Goal: Task Accomplishment & Management: Use online tool/utility

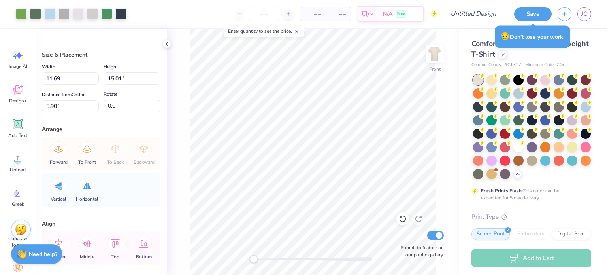
scroll to position [71, 0]
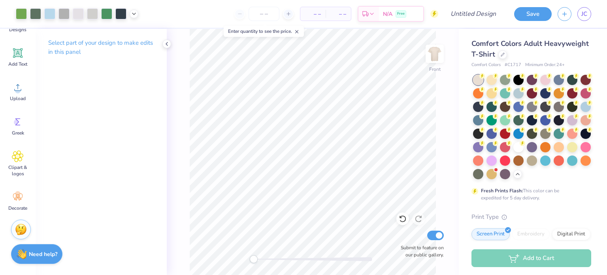
click at [452, 60] on div "Front Submit to feature on our public gallery." at bounding box center [313, 152] width 292 height 246
click at [436, 59] on img at bounding box center [435, 54] width 32 height 32
click at [436, 59] on img at bounding box center [435, 54] width 16 height 16
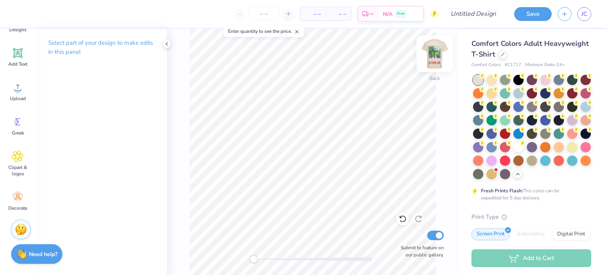
click at [430, 61] on img at bounding box center [435, 54] width 32 height 32
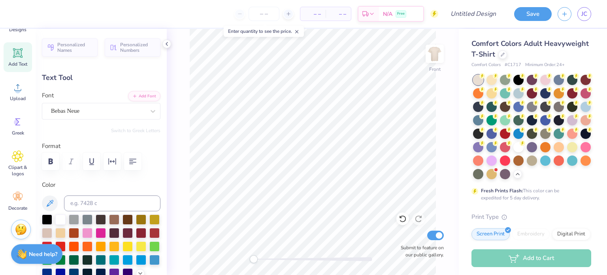
click at [73, 98] on div "Font Bebas Neue" at bounding box center [101, 105] width 119 height 28
click at [72, 108] on div "Bebas Neue" at bounding box center [98, 111] width 96 height 12
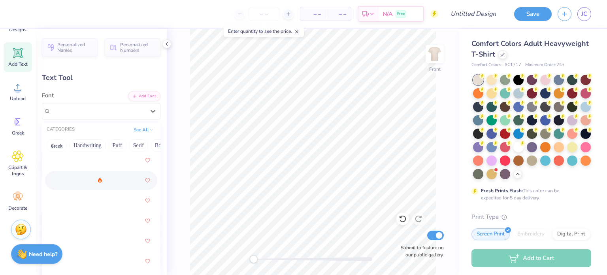
scroll to position [13, 0]
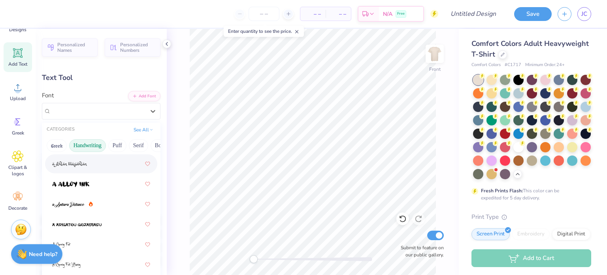
click at [87, 148] on button "Handwriting" at bounding box center [87, 145] width 37 height 13
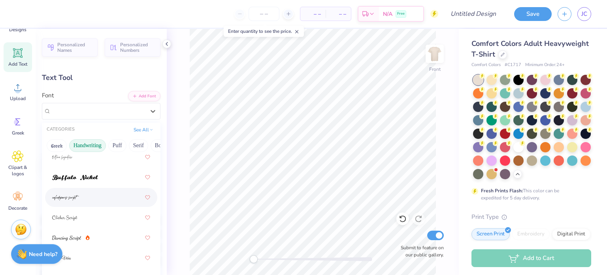
scroll to position [82, 0]
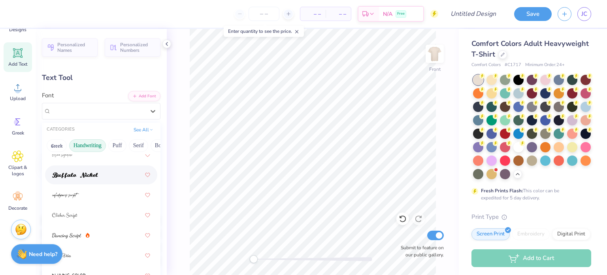
click at [69, 184] on div at bounding box center [101, 174] width 112 height 19
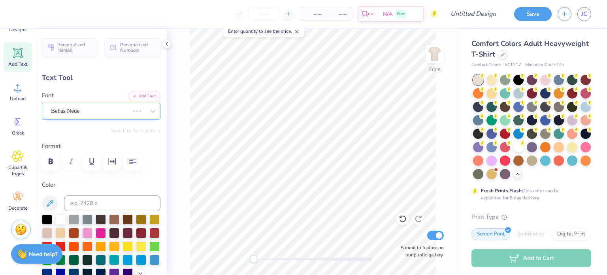
click at [78, 113] on div "Bebas Neue" at bounding box center [90, 111] width 80 height 12
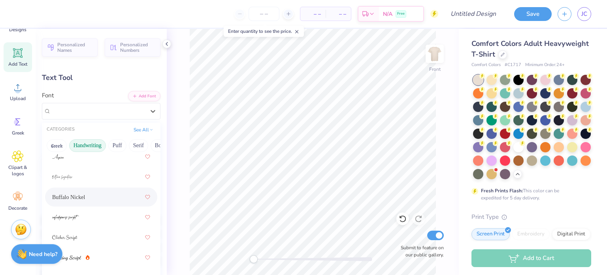
scroll to position [61, 0]
click at [68, 195] on span "Buffalo Nickel" at bounding box center [68, 196] width 33 height 8
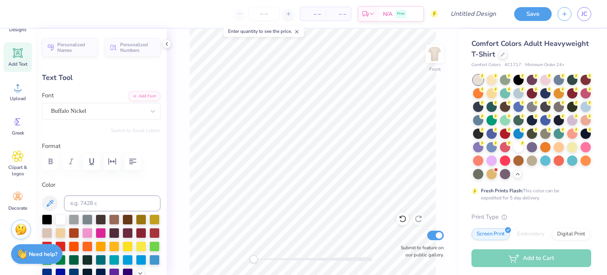
type input "11.90"
type input "2.41"
type input "21.29"
click at [85, 104] on div "Buffalo Nickel" at bounding box center [101, 111] width 119 height 17
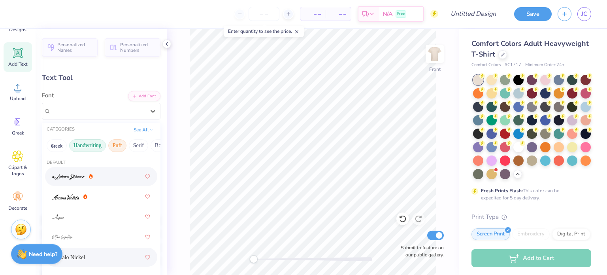
click at [116, 145] on button "Puff" at bounding box center [117, 145] width 18 height 13
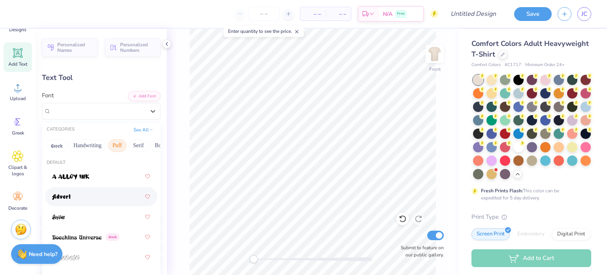
click at [66, 197] on img at bounding box center [61, 197] width 19 height 6
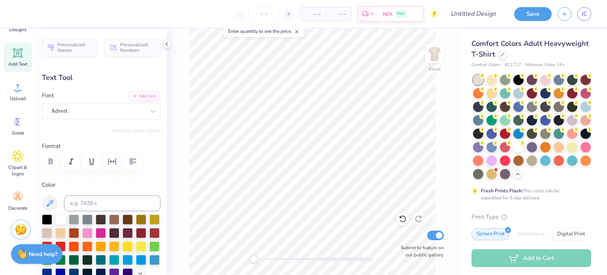
click at [86, 121] on div "Personalized Names Personalized Numbers Text Tool Add Font Font Advert Switch t…" at bounding box center [101, 152] width 131 height 246
click at [86, 115] on div at bounding box center [98, 111] width 94 height 11
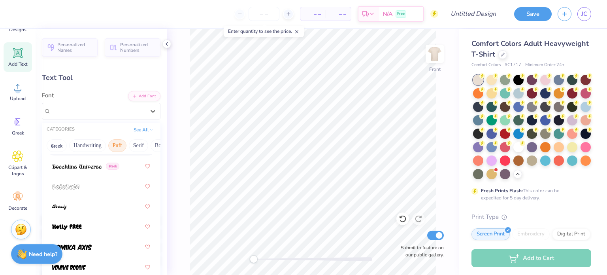
scroll to position [83, 0]
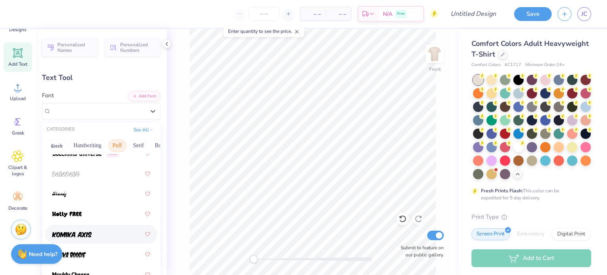
click at [78, 233] on img at bounding box center [72, 235] width 40 height 6
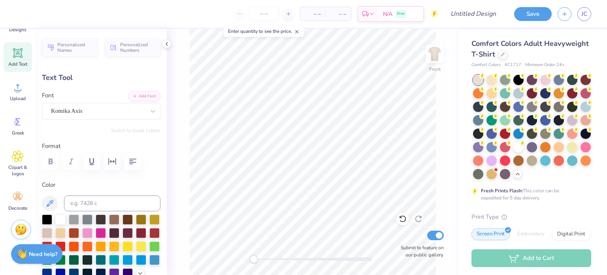
type input "9.68"
type input "1.68"
type input "21.26"
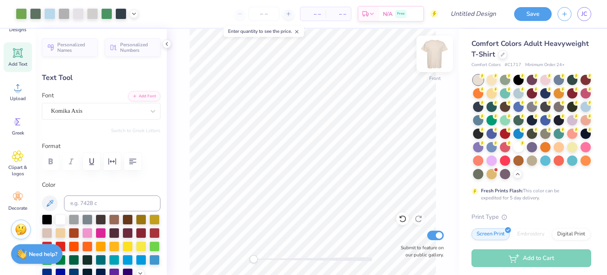
click at [433, 57] on img at bounding box center [435, 54] width 32 height 32
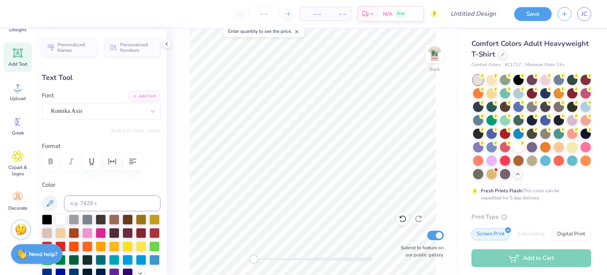
click at [300, 32] on icon at bounding box center [297, 32] width 6 height 6
click at [288, 14] on line at bounding box center [288, 14] width 3 height 0
type input "12"
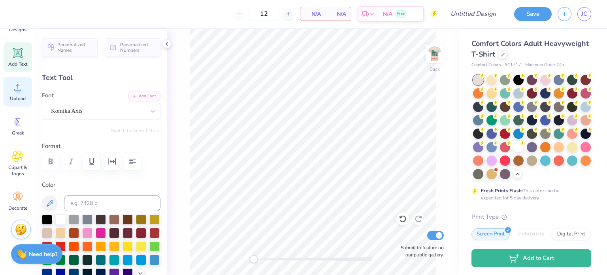
click at [12, 104] on div "Upload" at bounding box center [18, 92] width 28 height 30
click at [13, 95] on span "Upload" at bounding box center [18, 98] width 16 height 6
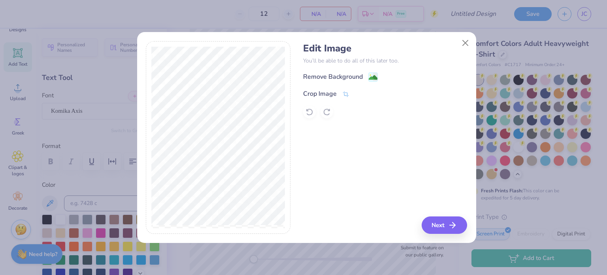
click at [321, 83] on div "Remove Background Crop Image" at bounding box center [385, 95] width 164 height 46
click at [319, 77] on div "Remove Background" at bounding box center [333, 77] width 60 height 9
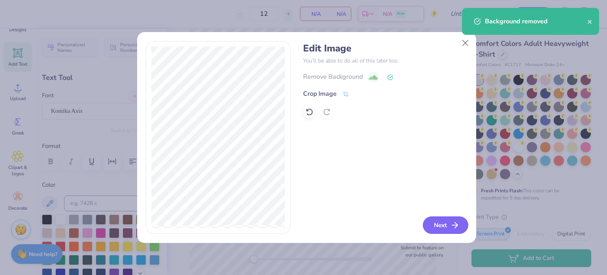
click at [448, 227] on button "Next" at bounding box center [445, 224] width 45 height 17
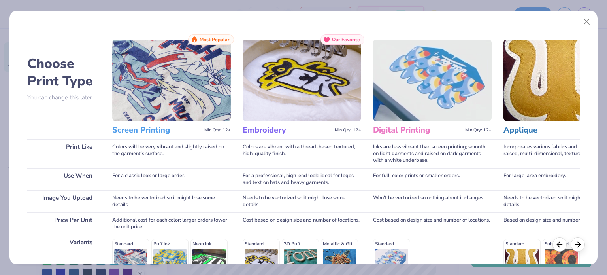
scroll to position [119, 0]
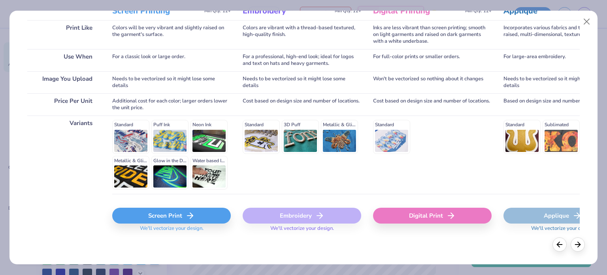
click at [161, 206] on div "Screen Print We'll vectorize your design." at bounding box center [171, 217] width 119 height 47
click at [162, 212] on div "Screen Print" at bounding box center [171, 216] width 119 height 16
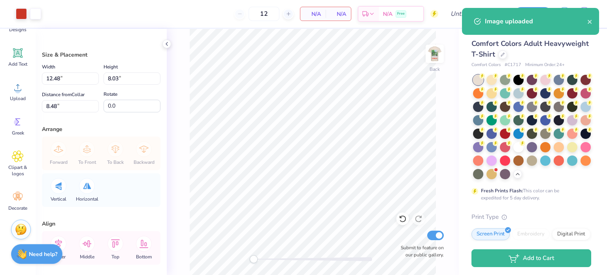
click at [334, 158] on body "Art colors 12 N/A Per Item N/A Total Est. Delivery N/A Free Design Title Save J…" at bounding box center [303, 137] width 607 height 275
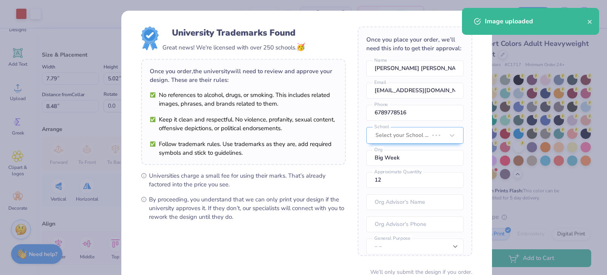
type input "7.79"
type input "5.02"
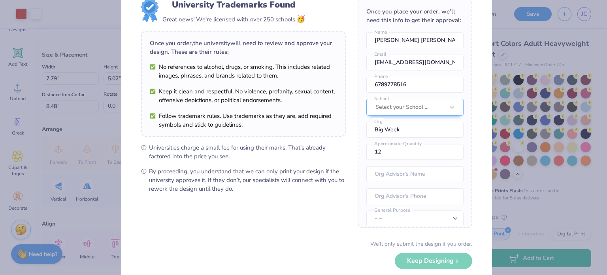
scroll to position [31, 0]
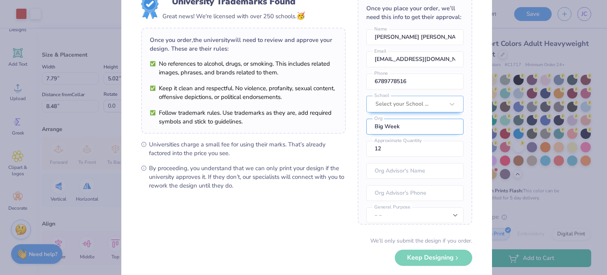
click at [382, 133] on input "Big Week" at bounding box center [414, 127] width 97 height 16
drag, startPoint x: 406, startPoint y: 136, endPoint x: 363, endPoint y: 136, distance: 43.1
click at [366, 134] on input "Big Week" at bounding box center [414, 127] width 97 height 16
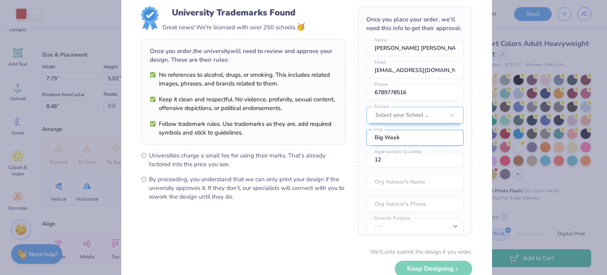
scroll to position [0, 0]
